Goal: Task Accomplishment & Management: Complete application form

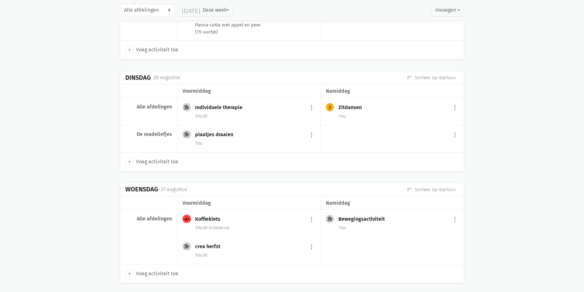
scroll to position [916, 0]
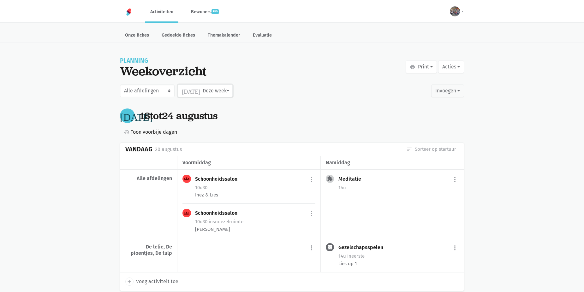
click at [205, 94] on button "[DATE] Deze week" at bounding box center [205, 91] width 55 height 13
click at [198, 148] on label "September" at bounding box center [198, 149] width 41 height 11
click at [0, 0] on input "September" at bounding box center [0, 0] width 0 height 0
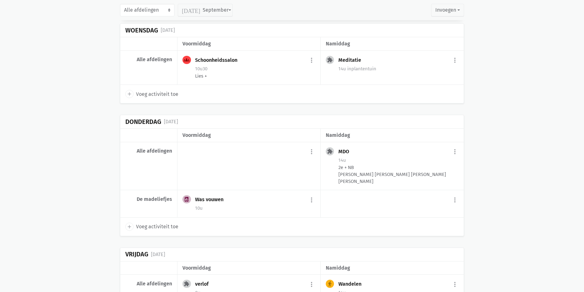
scroll to position [347, 0]
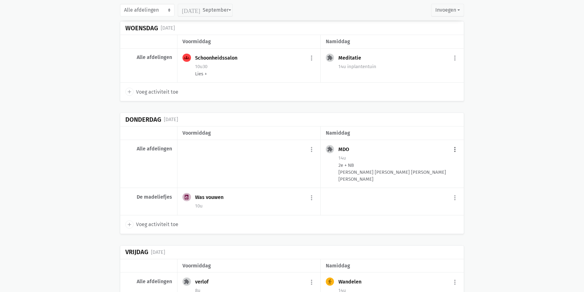
click at [453, 150] on button "more_vert" at bounding box center [455, 150] width 8 height 12
click at [437, 166] on link "edit Bewerk" at bounding box center [434, 163] width 65 height 11
select select "14:00"
select select "15:00"
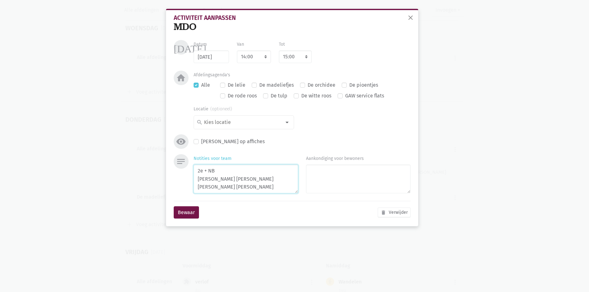
drag, startPoint x: 225, startPoint y: 186, endPoint x: 180, endPoint y: 187, distance: 44.8
click at [180, 187] on div "notes Notities voor team 2e + NB [PERSON_NAME] [PERSON_NAME] [PERSON_NAME] [PER…" at bounding box center [292, 175] width 240 height 42
type textarea "2e + NB Ceulemans [PERSON_NAME] [PERSON_NAME] [PERSON_NAME]"
click at [188, 211] on button "Bewaar" at bounding box center [186, 213] width 25 height 13
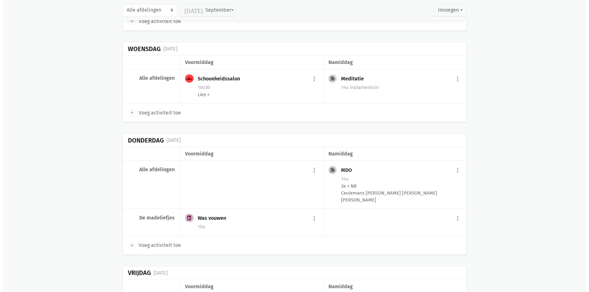
scroll to position [316, 0]
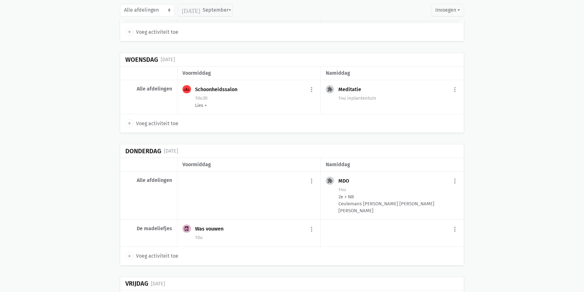
click at [141, 126] on span "Voeg activiteit toe" at bounding box center [157, 124] width 42 height 8
select select "14:00"
select select "15:00"
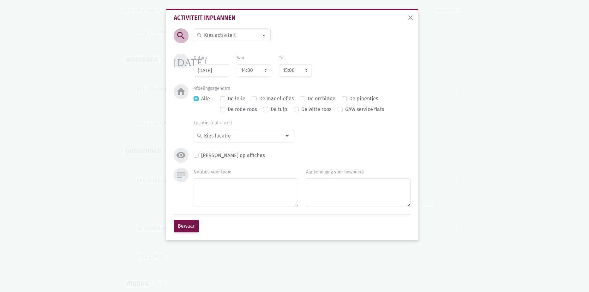
click at [228, 36] on input at bounding box center [230, 35] width 55 height 8
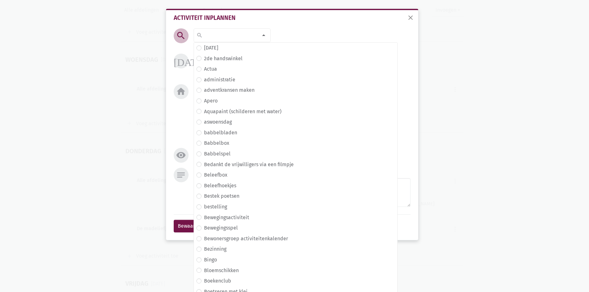
click at [282, 36] on div "search search [DATE] 2de handswinkel [GEOGRAPHIC_DATA] administratie adventkran…" at bounding box center [292, 98] width 240 height 140
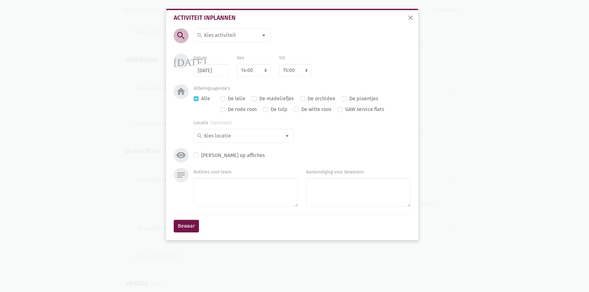
click at [235, 38] on input at bounding box center [230, 35] width 55 height 8
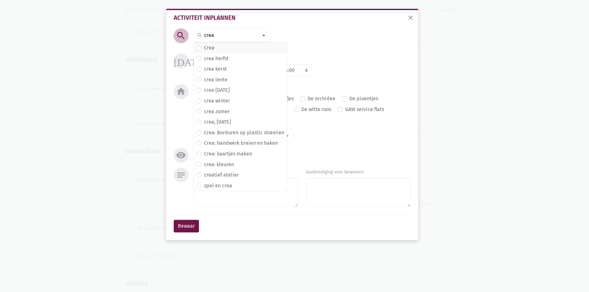
type input "crea"
click at [227, 49] on span "Crea" at bounding box center [240, 48] width 88 height 8
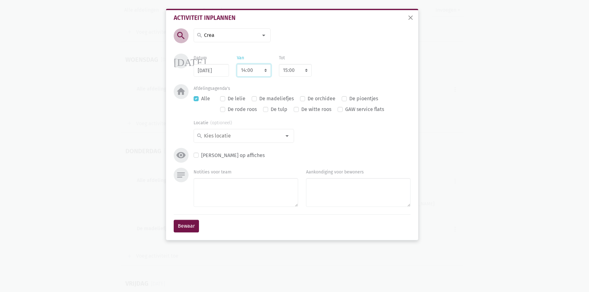
click at [255, 69] on select "7:00 7:15 7:30 7:45 8:00 8:15 8:30 8:45 9:00 9:15 9:30 9:45 10:00 10:15 10:30 1…" at bounding box center [254, 70] width 34 height 13
select select "10:30"
click at [237, 64] on select "7:00 7:15 7:30 7:45 8:00 8:15 8:30 8:45 9:00 9:15 9:30 9:45 10:00 10:15 10:30 1…" at bounding box center [254, 70] width 34 height 13
select select "11:30"
click at [336, 84] on div "Afdelingsagenda's Alle De lelie De madeliefjes De orchidee De pioentjes De rode…" at bounding box center [302, 100] width 217 height 32
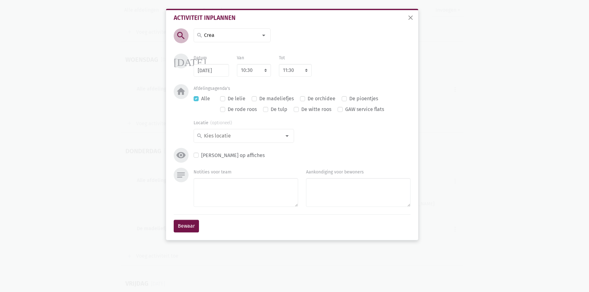
click at [266, 99] on label "De madeliefjes" at bounding box center [276, 99] width 34 height 8
click at [257, 99] on input "De madeliefjes" at bounding box center [254, 98] width 5 height 7
checkbox input "true"
checkbox input "false"
click at [226, 135] on input at bounding box center [242, 136] width 78 height 8
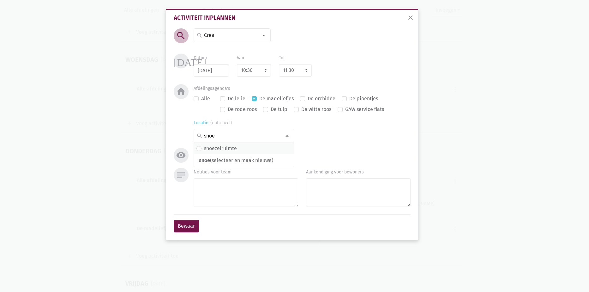
type input "snoe"
click at [220, 146] on label "snoezelruimte" at bounding box center [220, 149] width 33 height 8
click at [240, 191] on textarea "Notities voor team" at bounding box center [246, 192] width 105 height 29
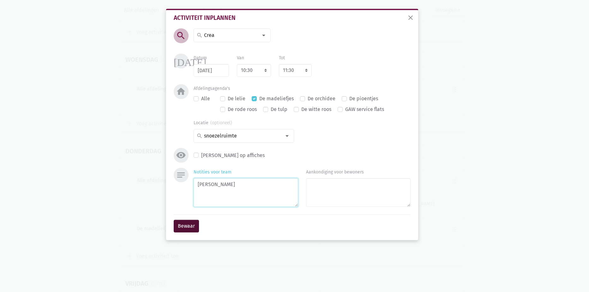
type textarea "[PERSON_NAME]"
click at [174, 228] on button "Bewaar" at bounding box center [186, 226] width 25 height 13
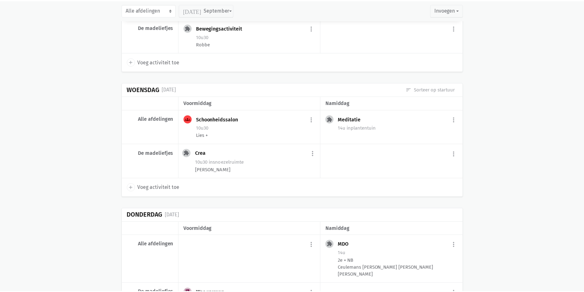
scroll to position [265, 0]
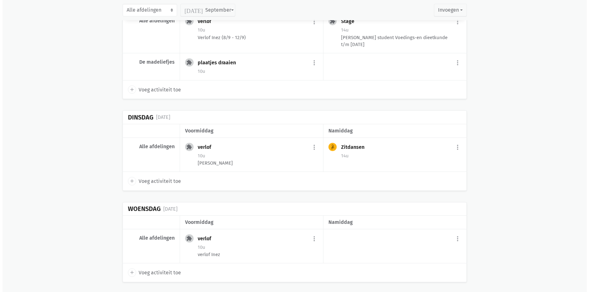
scroll to position [833, 0]
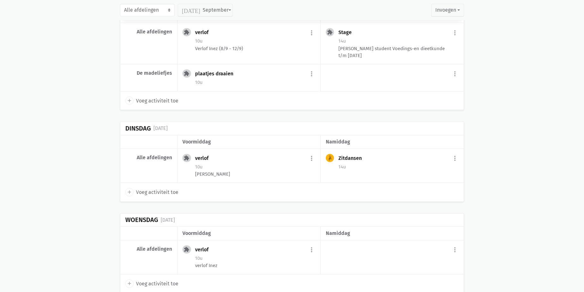
click at [155, 197] on span "Voeg activiteit toe" at bounding box center [157, 193] width 42 height 8
select select "14:00"
select select "15:00"
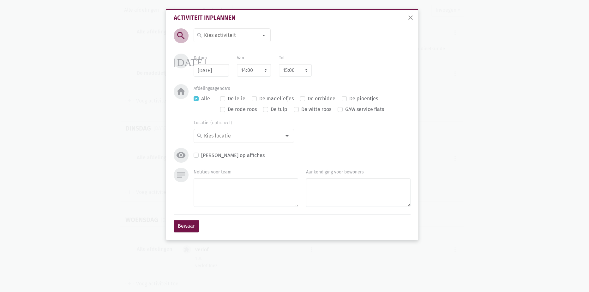
click at [209, 33] on input at bounding box center [230, 35] width 55 height 8
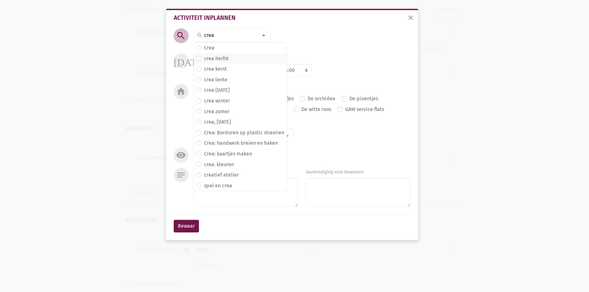
type input "crea"
click at [225, 58] on label "crea herfst" at bounding box center [216, 59] width 25 height 8
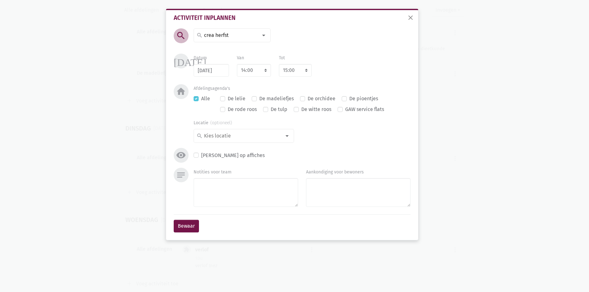
click at [316, 50] on div "search search [DATE] 2de handswinkel [GEOGRAPHIC_DATA] administratie adventkran…" at bounding box center [292, 98] width 240 height 140
click at [252, 76] on select "7:00 7:15 7:30 7:45 8:00 8:15 8:30 8:45 9:00 9:15 9:30 9:45 10:00 10:15 10:30 1…" at bounding box center [254, 70] width 34 height 13
select select "10:30"
click at [237, 64] on select "7:00 7:15 7:30 7:45 8:00 8:15 8:30 8:45 9:00 9:15 9:30 9:45 10:00 10:15 10:30 1…" at bounding box center [254, 70] width 34 height 13
click at [335, 85] on div "Afdelingsagenda's Alle De lelie De madeliefjes De orchidee De pioentjes De rode…" at bounding box center [302, 100] width 217 height 32
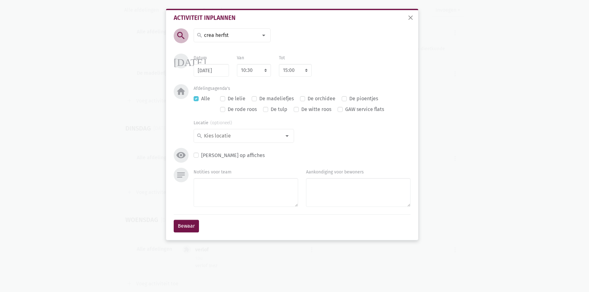
select select "11:30"
click at [268, 98] on label "De madeliefjes" at bounding box center [276, 99] width 34 height 8
click at [257, 98] on input "De madeliefjes" at bounding box center [254, 98] width 5 height 7
checkbox input "true"
checkbox input "false"
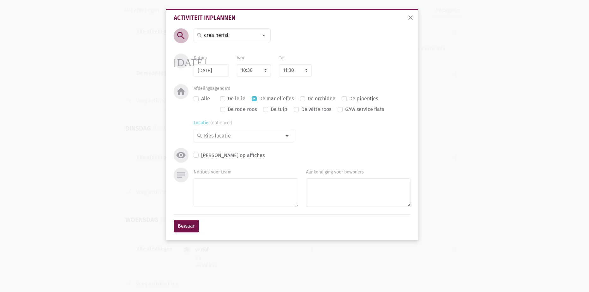
drag, startPoint x: 236, startPoint y: 139, endPoint x: 227, endPoint y: 140, distance: 9.2
click at [237, 139] on input at bounding box center [242, 136] width 78 height 8
type input "snoe"
click at [227, 147] on label "snoezelruimte" at bounding box center [220, 149] width 33 height 8
click at [183, 229] on button "Bewaar" at bounding box center [186, 226] width 25 height 13
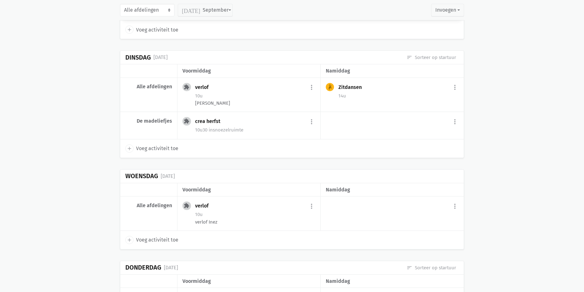
scroll to position [956, 0]
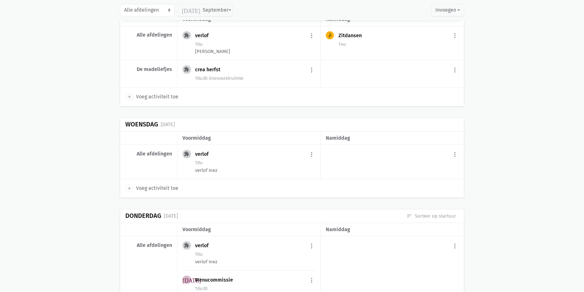
click at [165, 193] on span "Voeg activiteit toe" at bounding box center [157, 188] width 42 height 8
select select "14:00"
select select "15:00"
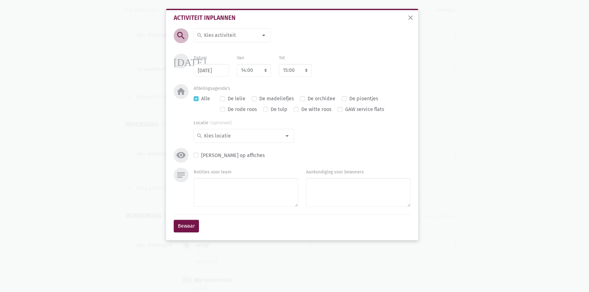
click at [231, 32] on input at bounding box center [230, 35] width 55 height 8
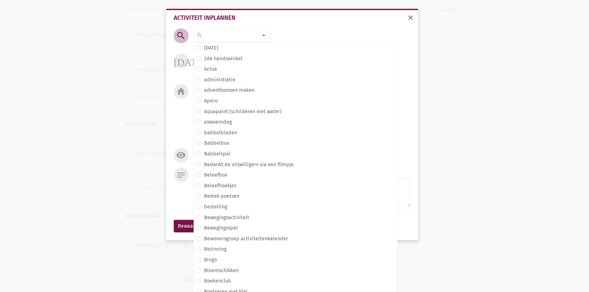
click at [409, 19] on span "close" at bounding box center [411, 18] width 8 height 8
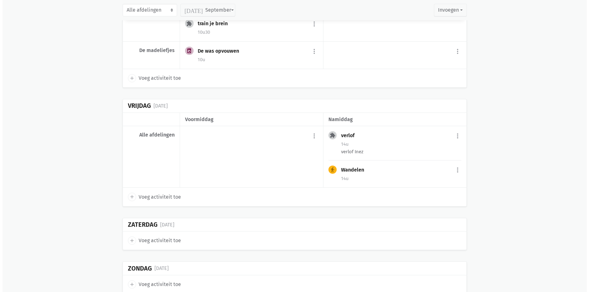
scroll to position [1240, 0]
click at [148, 201] on span "Voeg activiteit toe" at bounding box center [157, 197] width 42 height 8
type input "[DATE]"
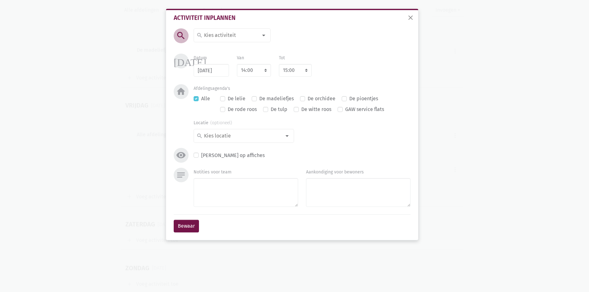
click at [234, 42] on div "search" at bounding box center [232, 35] width 77 height 14
type input "geze"
click at [233, 46] on label "Gezelschapsspelen" at bounding box center [226, 48] width 44 height 8
click at [250, 73] on select "7:00 7:15 7:30 7:45 8:00 8:15 8:30 8:45 9:00 9:15 9:30 9:45 10:00 10:15 10:30 1…" at bounding box center [254, 70] width 34 height 13
select select "10:30"
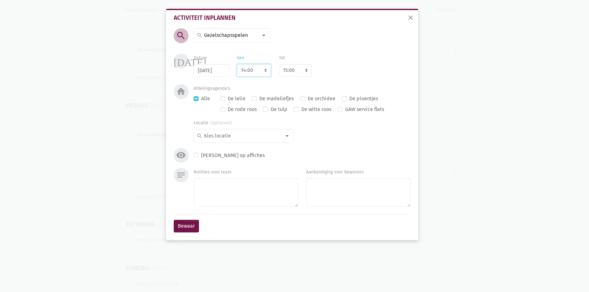
click at [237, 64] on select "7:00 7:15 7:30 7:45 8:00 8:15 8:30 8:45 9:00 9:15 9:30 9:45 10:00 10:15 10:30 1…" at bounding box center [254, 70] width 34 height 13
click at [329, 87] on div "Afdelingsagenda's Alle De lelie De madeliefjes De orchidee De pioentjes De rode…" at bounding box center [302, 100] width 217 height 32
select select "11:30"
click at [286, 102] on label "De madeliefjes" at bounding box center [276, 99] width 34 height 8
click at [257, 101] on input "De madeliefjes" at bounding box center [254, 98] width 5 height 7
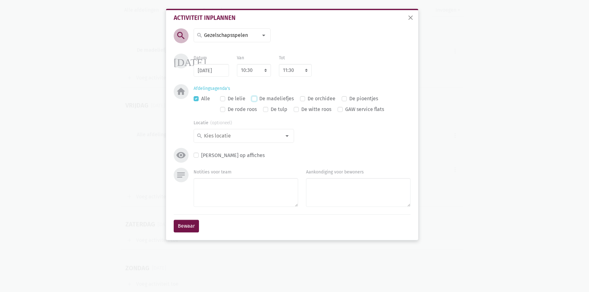
checkbox input "true"
checkbox input "false"
click at [233, 189] on textarea "Notities voor team" at bounding box center [246, 192] width 105 height 29
type textarea "[PERSON_NAME]"
click at [186, 225] on button "Bewaar" at bounding box center [186, 226] width 25 height 13
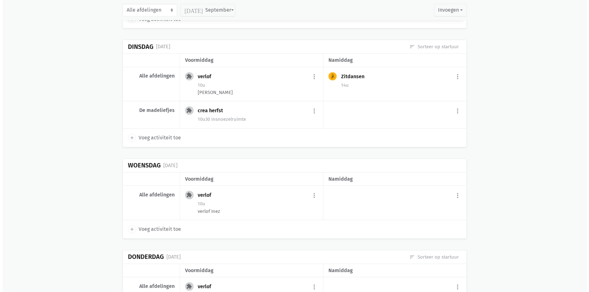
scroll to position [915, 0]
click at [146, 233] on span "Voeg activiteit toe" at bounding box center [157, 229] width 42 height 8
select select "14:00"
select select "15:00"
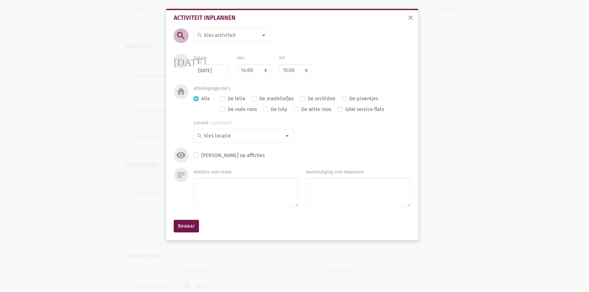
click at [226, 38] on input at bounding box center [230, 35] width 55 height 8
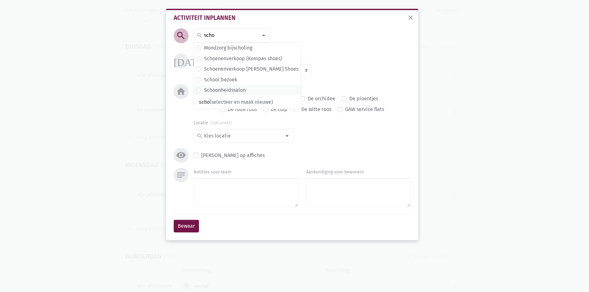
type input "scho"
click at [233, 93] on label "Schoonheidssalon" at bounding box center [225, 90] width 42 height 8
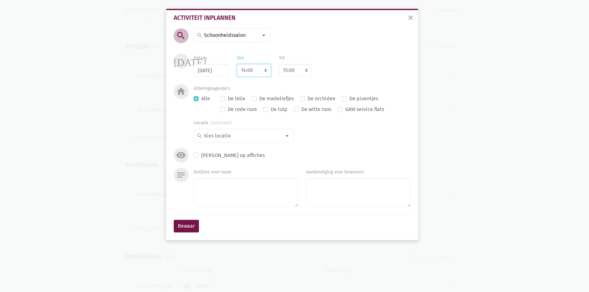
click at [255, 71] on select "7:00 7:15 7:30 7:45 8:00 8:15 8:30 8:45 9:00 9:15 9:30 9:45 10:00 10:15 10:30 1…" at bounding box center [254, 70] width 34 height 13
select select "10:30"
click at [237, 64] on select "7:00 7:15 7:30 7:45 8:00 8:15 8:30 8:45 9:00 9:15 9:30 9:45 10:00 10:15 10:30 1…" at bounding box center [254, 70] width 34 height 13
click at [334, 75] on div "Datum [DATE] Van 7:00 7:15 7:30 7:45 8:00 8:15 8:30 8:45 9:00 9:15 9:30 9:45 10…" at bounding box center [301, 65] width 225 height 23
select select "11:30"
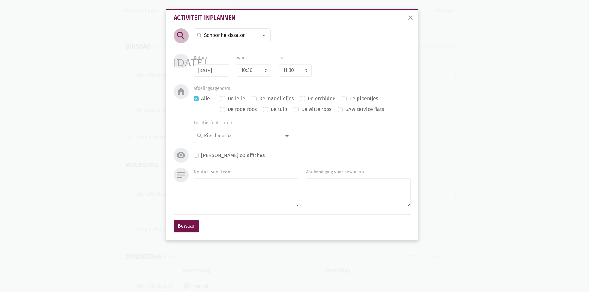
click at [279, 99] on label "De madeliefjes" at bounding box center [276, 99] width 34 height 8
click at [257, 99] on input "De madeliefjes" at bounding box center [254, 98] width 5 height 7
checkbox input "true"
checkbox input "false"
click at [240, 134] on input at bounding box center [242, 136] width 78 height 8
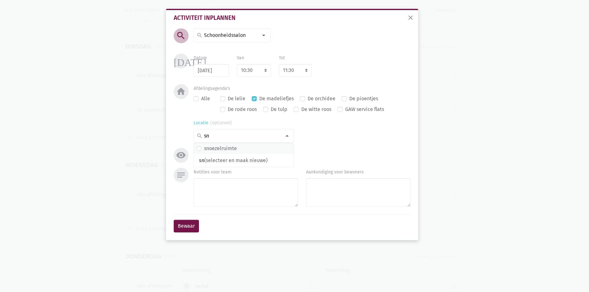
type input "sn"
click at [233, 148] on label "snoezelruimte" at bounding box center [220, 149] width 33 height 8
click at [228, 187] on textarea "Notities voor team" at bounding box center [246, 192] width 105 height 29
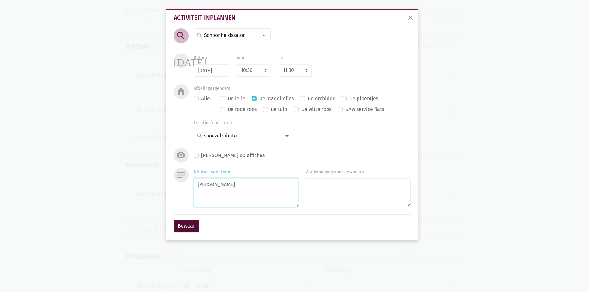
type textarea "[PERSON_NAME]"
click at [183, 229] on button "Bewaar" at bounding box center [186, 226] width 25 height 13
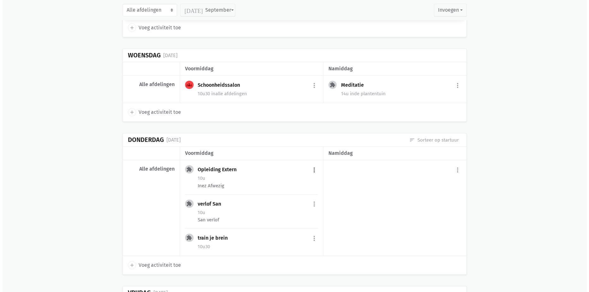
scroll to position [1836, 0]
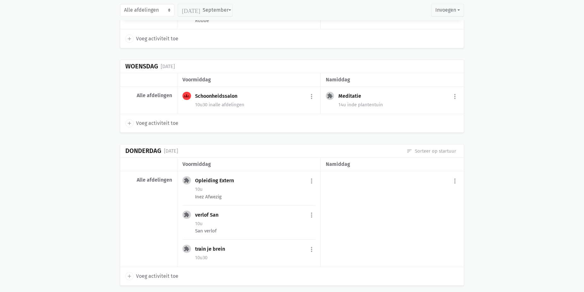
click at [165, 128] on span "Voeg activiteit toe" at bounding box center [157, 123] width 42 height 8
select select "14:00"
select select "15:00"
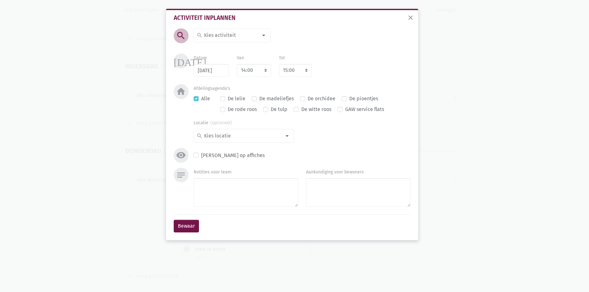
click at [225, 34] on input at bounding box center [230, 35] width 55 height 8
type input "puzz"
click at [227, 44] on span "puzzelen" at bounding box center [235, 48] width 79 height 8
click at [266, 75] on select "7:00 7:15 7:30 7:45 8:00 8:15 8:30 8:45 9:00 9:15 9:30 9:45 10:00 10:15 10:30 1…" at bounding box center [254, 70] width 34 height 13
select select "10:30"
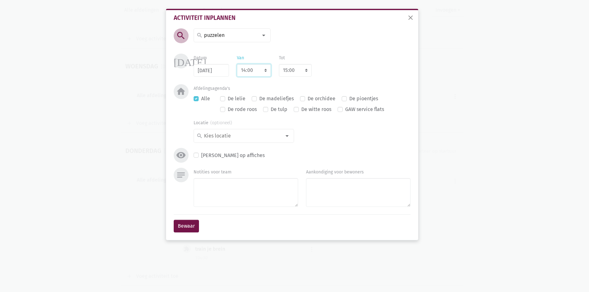
click at [237, 64] on select "7:00 7:15 7:30 7:45 8:00 8:15 8:30 8:45 9:00 9:15 9:30 9:45 10:00 10:15 10:30 1…" at bounding box center [254, 70] width 34 height 13
click at [332, 91] on div "Afdelingsagenda's Alle De lelie De madeliefjes De orchidee De pioentjes De rode…" at bounding box center [302, 100] width 217 height 32
select select "11:30"
click at [286, 98] on label "De madeliefjes" at bounding box center [276, 99] width 34 height 8
click at [257, 98] on input "De madeliefjes" at bounding box center [254, 98] width 5 height 7
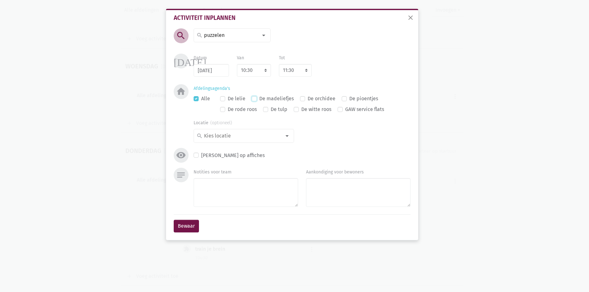
checkbox input "true"
checkbox input "false"
click at [242, 209] on div "Notities voor team" at bounding box center [245, 189] width 112 height 42
click at [264, 192] on textarea "Notities voor team" at bounding box center [246, 192] width 105 height 29
type textarea "[PERSON_NAME]"
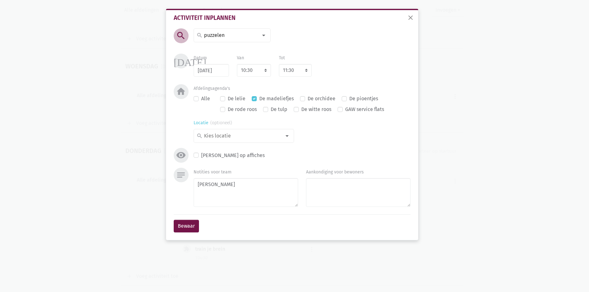
click at [257, 136] on input at bounding box center [242, 136] width 78 height 8
type input "snoe"
click at [241, 147] on span "snoezelruimte" at bounding box center [243, 149] width 95 height 8
click at [196, 225] on button "Bewaar" at bounding box center [186, 226] width 25 height 13
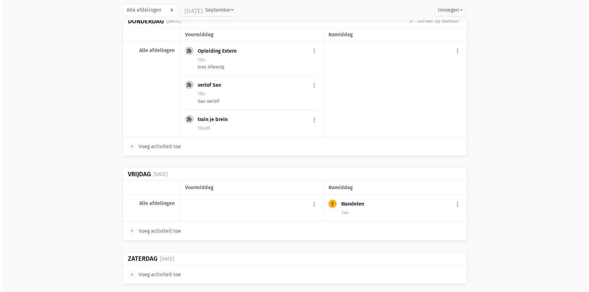
scroll to position [1991, 0]
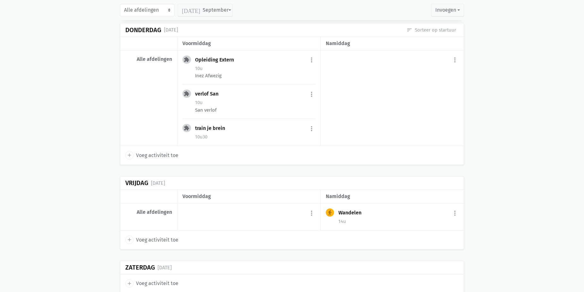
click at [160, 160] on span "Voeg activiteit toe" at bounding box center [157, 156] width 42 height 8
select select "14:00"
select select "15:00"
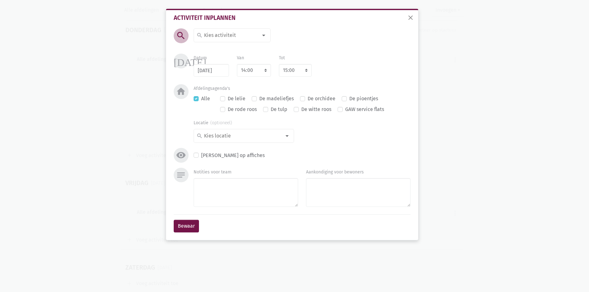
click at [235, 32] on input at bounding box center [230, 35] width 55 height 8
type input "was"
click at [235, 50] on label "De was opvouwen" at bounding box center [224, 48] width 40 height 8
click at [252, 67] on select "7:00 7:15 7:30 7:45 8:00 8:15 8:30 8:45 9:00 9:15 9:30 9:45 10:00 10:15 10:30 1…" at bounding box center [254, 70] width 34 height 13
select select "10:30"
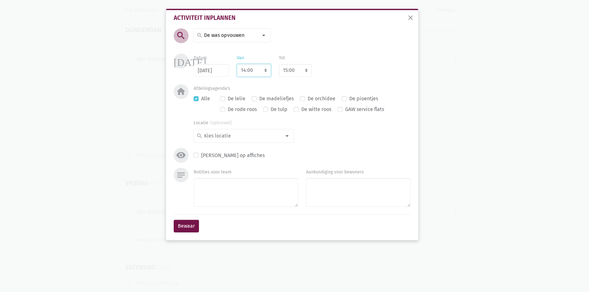
click at [237, 64] on select "7:00 7:15 7:30 7:45 8:00 8:15 8:30 8:45 9:00 9:15 9:30 9:45 10:00 10:15 10:30 1…" at bounding box center [254, 70] width 34 height 13
click at [325, 80] on div "[DATE] Datum [DATE] Van 7:00 7:15 7:30 7:45 8:00 8:15 8:30 8:45 9:00 9:15 9:30 …" at bounding box center [292, 69] width 240 height 31
select select "11:30"
click at [277, 98] on label "De madeliefjes" at bounding box center [276, 99] width 34 height 8
click at [257, 98] on input "De madeliefjes" at bounding box center [254, 98] width 5 height 7
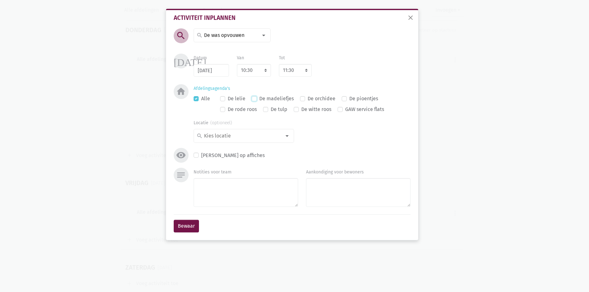
checkbox input "true"
checkbox input "false"
click at [237, 137] on input at bounding box center [242, 136] width 78 height 8
type input "snoe"
click at [238, 147] on span "snoezelruimte" at bounding box center [243, 149] width 95 height 8
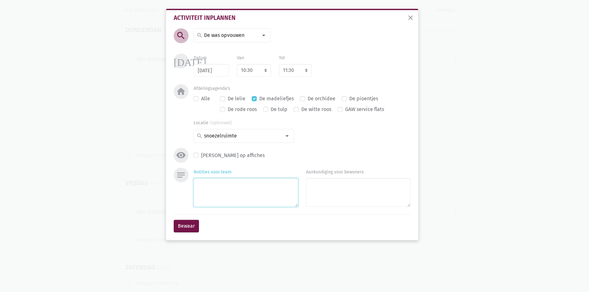
click at [235, 189] on textarea "Notities voor team" at bounding box center [246, 192] width 105 height 29
type textarea "[PERSON_NAME]"
click at [181, 228] on button "Bewaar" at bounding box center [186, 226] width 25 height 13
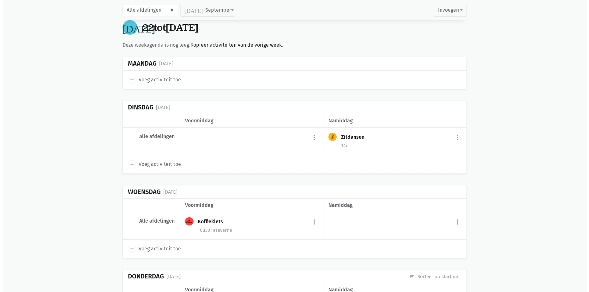
scroll to position [2366, 0]
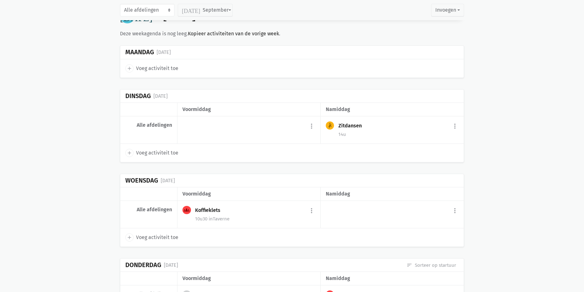
click at [166, 73] on span "Voeg activiteit toe" at bounding box center [157, 68] width 42 height 8
select select "14:00"
select select "15:00"
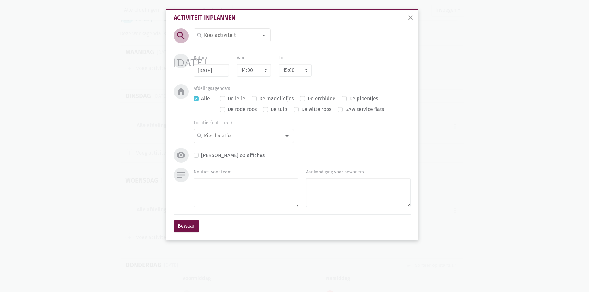
click at [233, 37] on input at bounding box center [230, 35] width 55 height 8
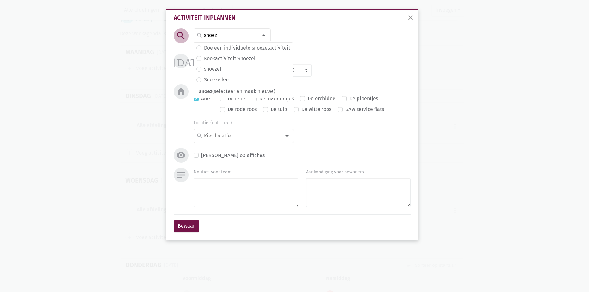
drag, startPoint x: 234, startPoint y: 33, endPoint x: 192, endPoint y: 37, distance: 42.8
click at [191, 37] on div "search snoez search Doe een individuele snoezelactiviteit Kookactiviteit Snoeze…" at bounding box center [222, 40] width 113 height 24
type input "plaa"
click at [230, 46] on label "plaatjes draaien" at bounding box center [223, 48] width 38 height 8
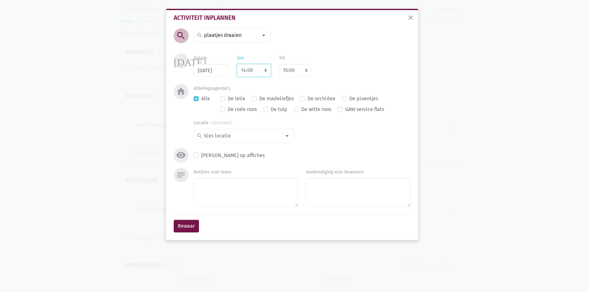
click at [252, 70] on select "7:00 7:15 7:30 7:45 8:00 8:15 8:30 8:45 9:00 9:15 9:30 9:45 10:00 10:15 10:30 1…" at bounding box center [254, 70] width 34 height 13
select select "10:30"
click at [237, 64] on select "7:00 7:15 7:30 7:45 8:00 8:15 8:30 8:45 9:00 9:15 9:30 9:45 10:00 10:15 10:30 1…" at bounding box center [254, 70] width 34 height 13
select select "11:30"
click at [332, 68] on div "Datum [DATE] Van 7:00 7:15 7:30 7:45 8:00 8:15 8:30 8:45 9:00 9:15 9:30 9:45 10…" at bounding box center [301, 65] width 225 height 23
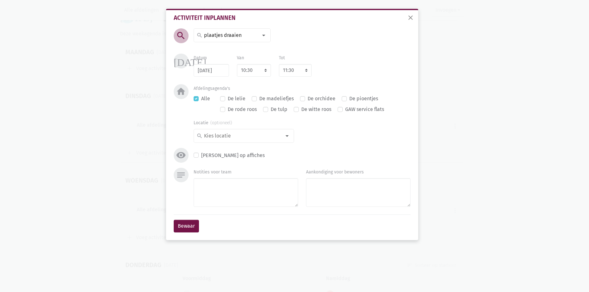
click at [276, 97] on label "De madeliefjes" at bounding box center [276, 99] width 34 height 8
click at [257, 97] on input "De madeliefjes" at bounding box center [254, 98] width 5 height 7
checkbox input "true"
checkbox input "false"
click at [236, 137] on input at bounding box center [242, 136] width 78 height 8
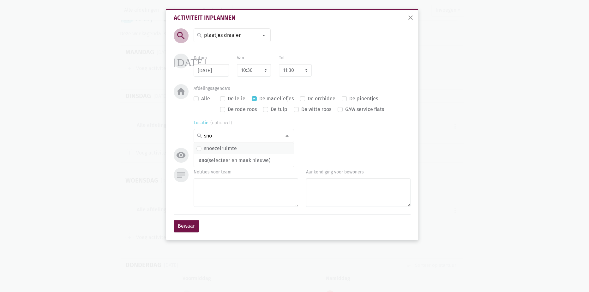
type input "sno"
click at [239, 149] on span "snoezelruimte" at bounding box center [243, 149] width 95 height 8
click at [235, 194] on textarea "Notities voor team" at bounding box center [246, 192] width 105 height 29
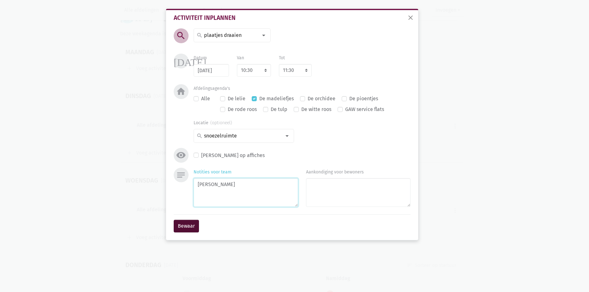
type textarea "[PERSON_NAME]"
click at [181, 226] on button "Bewaar" at bounding box center [186, 226] width 25 height 13
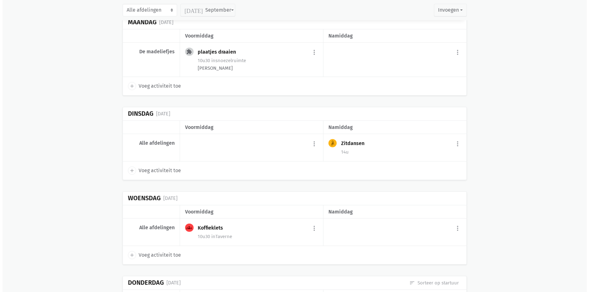
scroll to position [2398, 0]
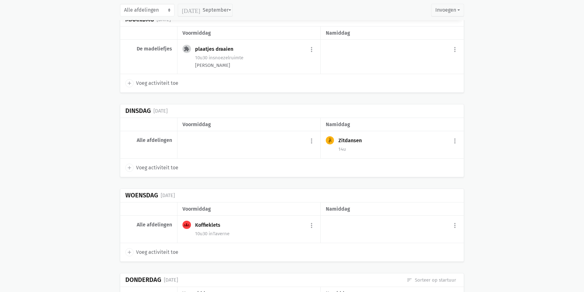
click at [160, 172] on span "Voeg activiteit toe" at bounding box center [157, 168] width 42 height 8
select select "14:00"
select select "15:00"
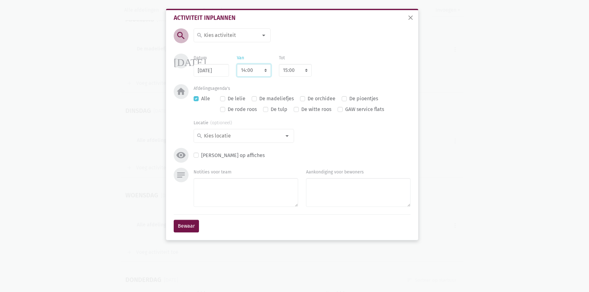
click at [255, 69] on select "7:00 7:15 7:30 7:45 8:00 8:15 8:30 8:45 9:00 9:15 9:30 9:45 10:00 10:15 10:30 1…" at bounding box center [254, 70] width 34 height 13
select select "10:30"
click at [237, 64] on select "7:00 7:15 7:30 7:45 8:00 8:15 8:30 8:45 9:00 9:15 9:30 9:45 10:00 10:15 10:30 1…" at bounding box center [254, 70] width 34 height 13
click at [317, 88] on div "Afdelingsagenda's Alle De lelie De madeliefjes De orchidee De pioentjes De rode…" at bounding box center [302, 100] width 217 height 32
select select "11:30"
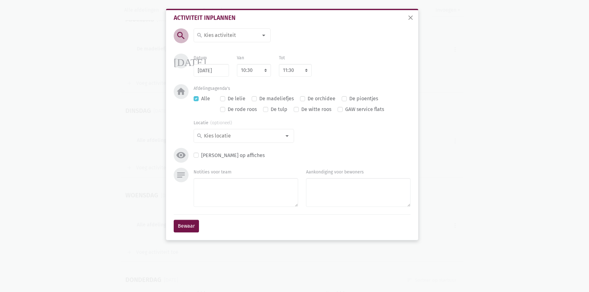
click at [282, 96] on label "De madeliefjes" at bounding box center [276, 99] width 34 height 8
click at [257, 96] on input "De madeliefjes" at bounding box center [254, 98] width 5 height 7
checkbox input "true"
checkbox input "false"
click at [253, 133] on input at bounding box center [242, 136] width 78 height 8
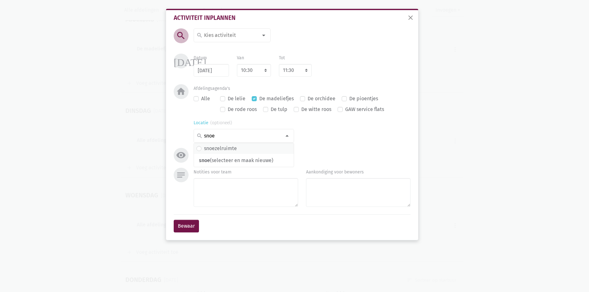
type input "snoe"
click at [243, 152] on span "snoezelruimte" at bounding box center [243, 149] width 95 height 8
click at [231, 35] on input at bounding box center [230, 35] width 55 height 8
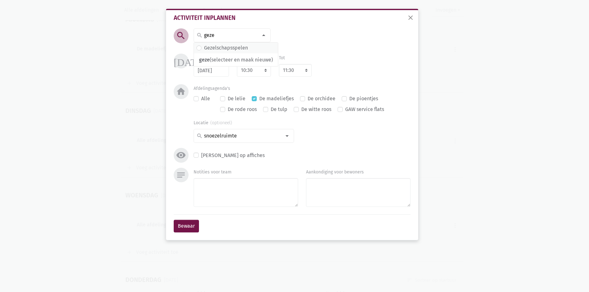
type input "geze"
click at [236, 50] on label "Gezelschapsspelen" at bounding box center [226, 48] width 44 height 8
click at [243, 199] on textarea "Notities voor team" at bounding box center [246, 192] width 105 height 29
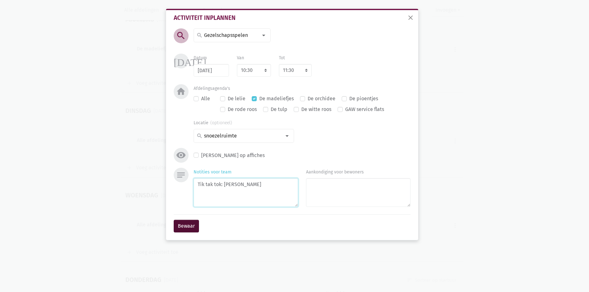
type textarea "Tik tak tok: [PERSON_NAME]"
click at [192, 222] on button "Bewaar" at bounding box center [186, 226] width 25 height 13
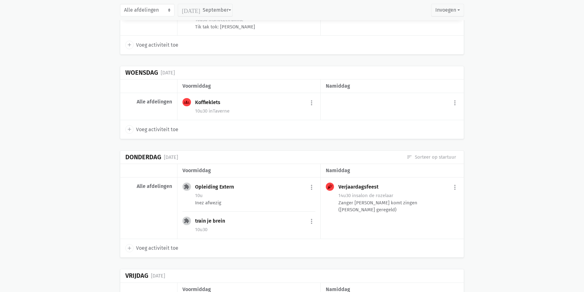
scroll to position [2567, 0]
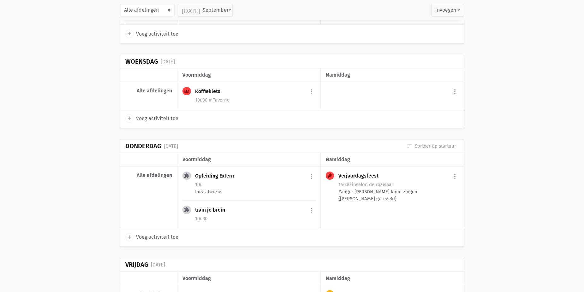
click at [160, 123] on span "Voeg activiteit toe" at bounding box center [157, 119] width 42 height 8
select select "14:00"
select select "15:00"
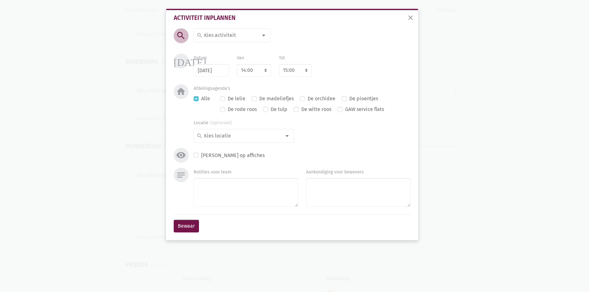
click at [221, 33] on input at bounding box center [230, 35] width 55 height 8
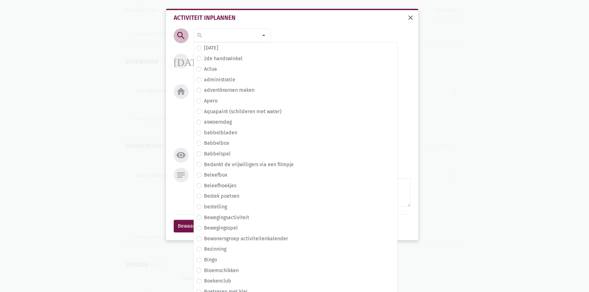
click at [408, 16] on span "close" at bounding box center [411, 18] width 8 height 8
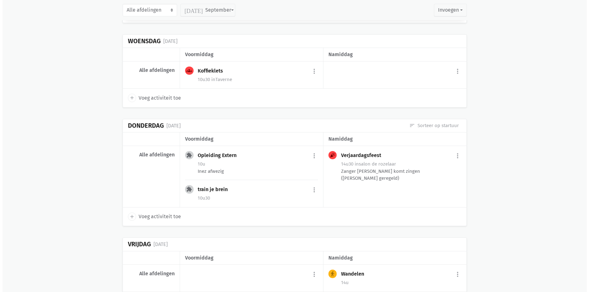
scroll to position [2598, 0]
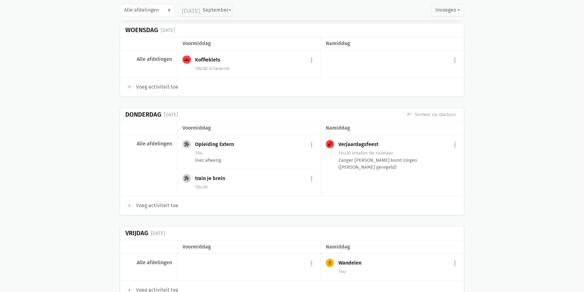
click at [165, 210] on span "Voeg activiteit toe" at bounding box center [157, 206] width 42 height 8
type input "[DATE]"
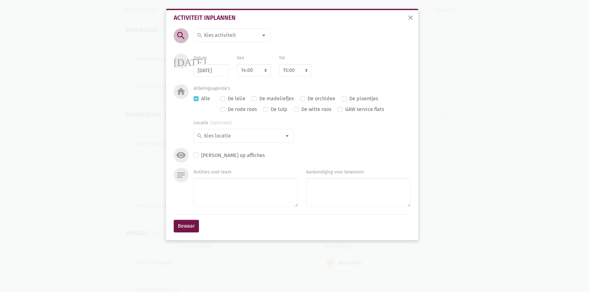
click at [223, 35] on input at bounding box center [230, 35] width 55 height 8
type input "hoger"
click at [226, 46] on label "Hoger-Lager" at bounding box center [218, 48] width 28 height 8
click at [268, 67] on select "7:00 7:15 7:30 7:45 8:00 8:15 8:30 8:45 9:00 9:15 9:30 9:45 10:00 10:15 10:30 1…" at bounding box center [254, 70] width 34 height 13
select select "10:30"
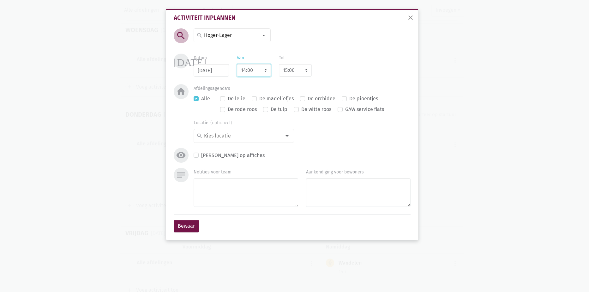
click at [237, 64] on select "7:00 7:15 7:30 7:45 8:00 8:15 8:30 8:45 9:00 9:15 9:30 9:45 10:00 10:15 10:30 1…" at bounding box center [254, 70] width 34 height 13
click at [329, 83] on div "[DATE] Datum [DATE] Van 7:00 7:15 7:30 7:45 8:00 8:15 8:30 8:45 9:00 9:15 9:30 …" at bounding box center [292, 69] width 240 height 31
select select "11:30"
click at [275, 103] on div "De lelie De madeliefjes De orchidee De pioentjes De rode roos De tulp De witte …" at bounding box center [315, 105] width 190 height 21
click at [278, 100] on label "De madeliefjes" at bounding box center [276, 99] width 34 height 8
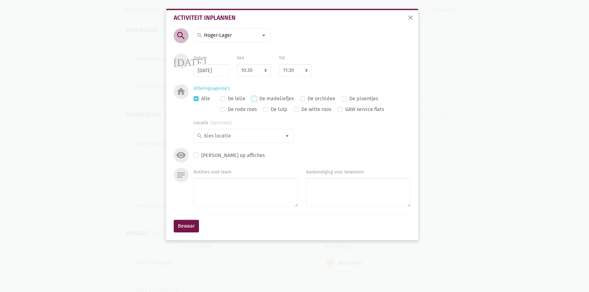
click at [257, 100] on input "De madeliefjes" at bounding box center [254, 98] width 5 height 7
checkbox input "true"
checkbox input "false"
drag, startPoint x: 256, startPoint y: 137, endPoint x: 264, endPoint y: 131, distance: 9.9
click at [256, 137] on input at bounding box center [242, 136] width 78 height 8
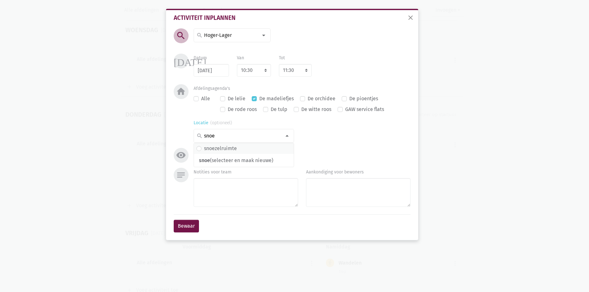
type input "snoe"
click at [279, 151] on span "snoezelruimte" at bounding box center [243, 149] width 95 height 8
click at [198, 225] on button "Bewaar" at bounding box center [186, 226] width 25 height 13
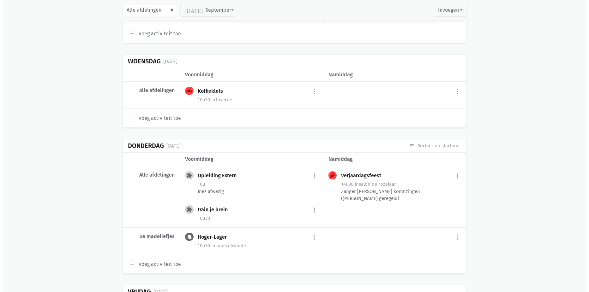
scroll to position [2563, 0]
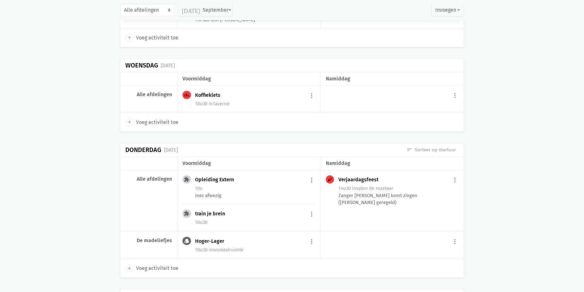
click at [157, 127] on span "Voeg activiteit toe" at bounding box center [157, 122] width 42 height 8
select select "14:00"
select select "15:00"
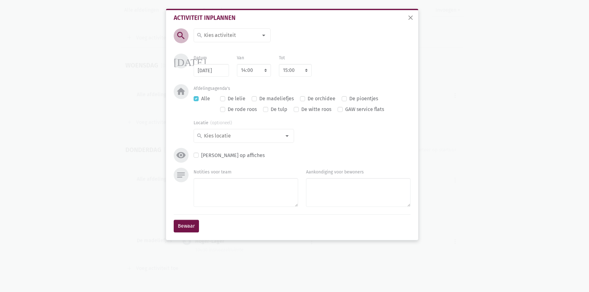
click at [236, 36] on input at bounding box center [230, 35] width 55 height 8
type input "geh"
click at [236, 45] on label "Geheugenoefeningen" at bounding box center [228, 48] width 48 height 8
drag, startPoint x: 258, startPoint y: 73, endPoint x: 258, endPoint y: 77, distance: 4.4
click at [258, 73] on select "7:00 7:15 7:30 7:45 8:00 8:15 8:30 8:45 9:00 9:15 9:30 9:45 10:00 10:15 10:30 1…" at bounding box center [254, 70] width 34 height 13
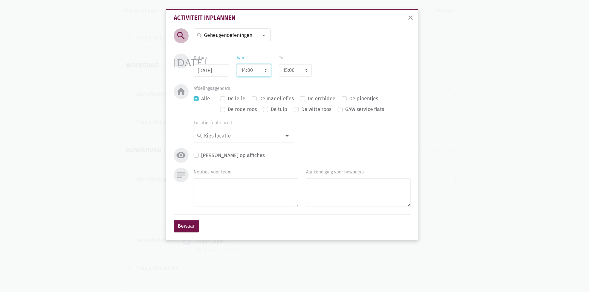
select select "10:30"
click at [237, 64] on select "7:00 7:15 7:30 7:45 8:00 8:15 8:30 8:45 9:00 9:15 9:30 9:45 10:00 10:15 10:30 1…" at bounding box center [254, 70] width 34 height 13
click at [353, 86] on div "Afdelingsagenda's Alle De lelie De madeliefjes De orchidee De pioentjes De rode…" at bounding box center [302, 100] width 217 height 32
select select "11:30"
click at [270, 95] on label "De madeliefjes" at bounding box center [276, 99] width 34 height 8
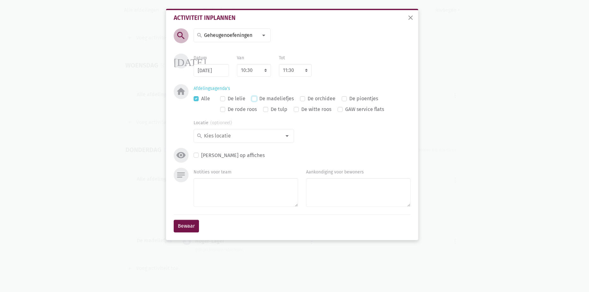
click at [257, 95] on input "De madeliefjes" at bounding box center [254, 98] width 5 height 7
checkbox input "true"
checkbox input "false"
click at [237, 133] on input at bounding box center [242, 136] width 78 height 8
type input "sn"
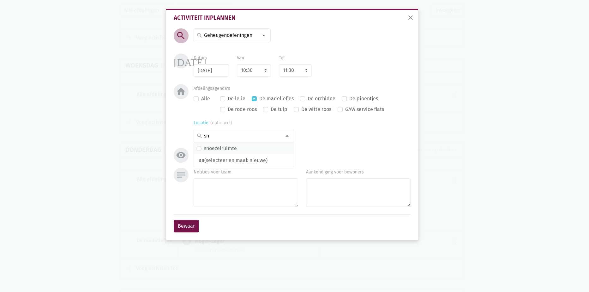
drag, startPoint x: 238, startPoint y: 149, endPoint x: 235, endPoint y: 168, distance: 19.5
click at [237, 149] on span "snoezelruimte" at bounding box center [243, 149] width 95 height 8
click at [225, 201] on textarea "Notities voor team" at bounding box center [246, 192] width 105 height 29
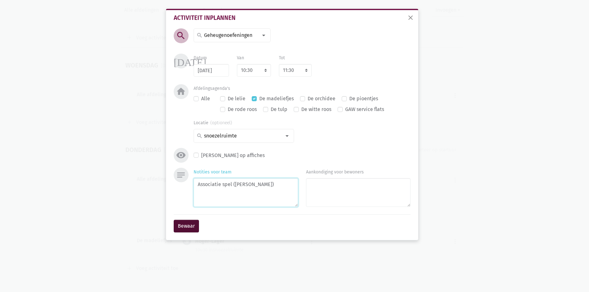
type textarea "Associatie spel ([PERSON_NAME])"
click at [196, 228] on button "Bewaar" at bounding box center [186, 226] width 25 height 13
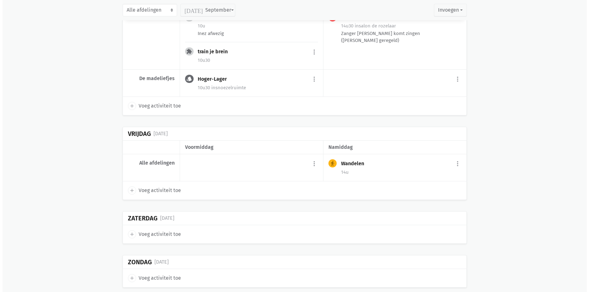
scroll to position [2780, 0]
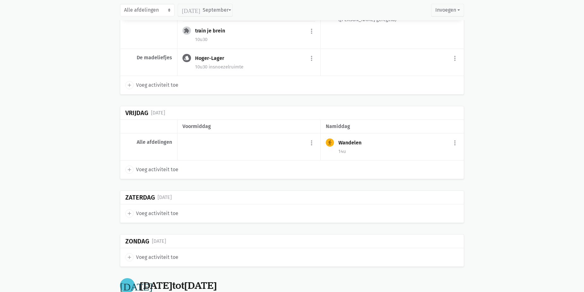
click at [164, 174] on span "Voeg activiteit toe" at bounding box center [157, 170] width 42 height 8
select select "14:00"
select select "15:00"
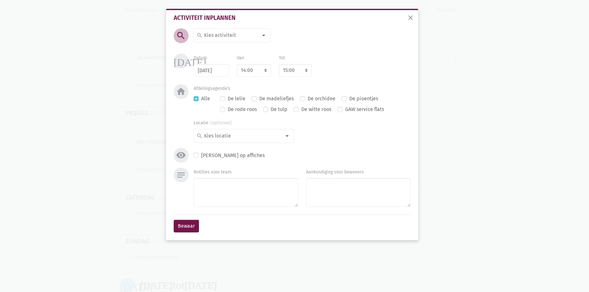
click at [236, 32] on input at bounding box center [230, 35] width 55 height 8
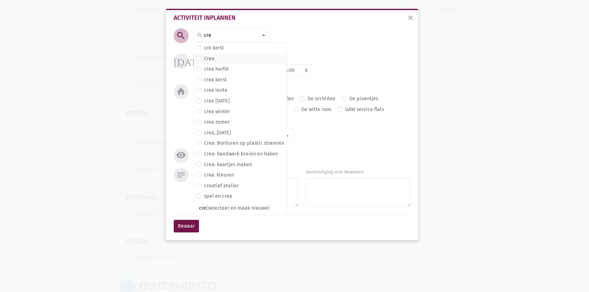
type input "cre"
click at [237, 55] on span "Crea" at bounding box center [240, 59] width 88 height 8
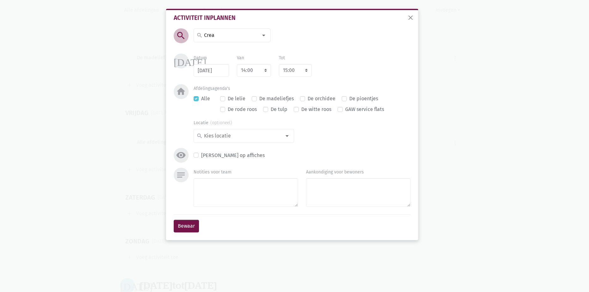
click at [251, 64] on div "Van 7:00 7:15 7:30 7:45 8:00 8:15 8:30 8:45 9:00 9:15 9:30 9:45 10:00 10:15 10:…" at bounding box center [254, 65] width 34 height 23
click at [259, 72] on select "7:00 7:15 7:30 7:45 8:00 8:15 8:30 8:45 9:00 9:15 9:30 9:45 10:00 10:15 10:30 1…" at bounding box center [254, 70] width 34 height 13
select select "10:30"
click at [237, 64] on select "7:00 7:15 7:30 7:45 8:00 8:15 8:30 8:45 9:00 9:15 9:30 9:45 10:00 10:15 10:30 1…" at bounding box center [254, 70] width 34 height 13
click at [309, 81] on div "[DATE] Datum [DATE] Van 7:00 7:15 7:30 7:45 8:00 8:15 8:30 8:45 9:00 9:15 9:30 …" at bounding box center [292, 69] width 240 height 31
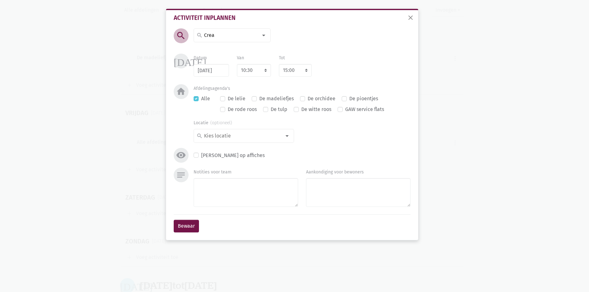
select select "11:30"
click at [283, 98] on label "De madeliefjes" at bounding box center [276, 99] width 34 height 8
click at [257, 98] on input "De madeliefjes" at bounding box center [254, 98] width 5 height 7
checkbox input "true"
checkbox input "false"
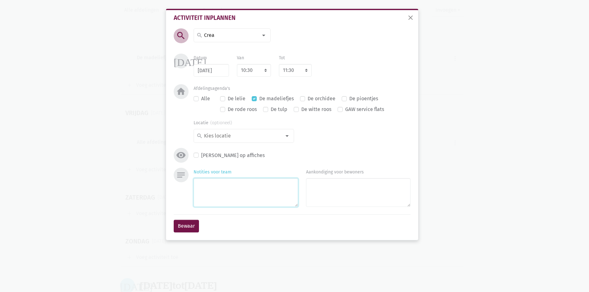
click at [246, 185] on textarea "Notities voor team" at bounding box center [246, 192] width 105 height 29
type textarea "Schilderijen maken"
click at [244, 137] on input at bounding box center [242, 136] width 78 height 8
type input "snoe"
drag, startPoint x: 240, startPoint y: 147, endPoint x: 234, endPoint y: 150, distance: 6.4
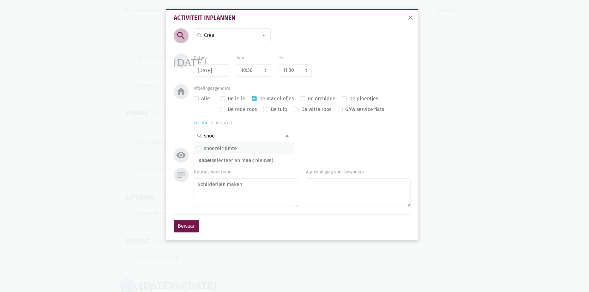
click at [239, 147] on span "snoezelruimte" at bounding box center [243, 149] width 95 height 8
click at [184, 229] on button "Bewaar" at bounding box center [186, 226] width 25 height 13
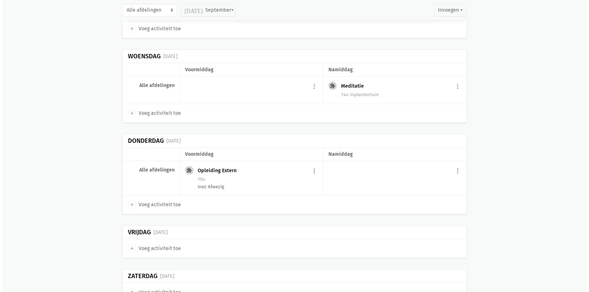
scroll to position [3284, 0]
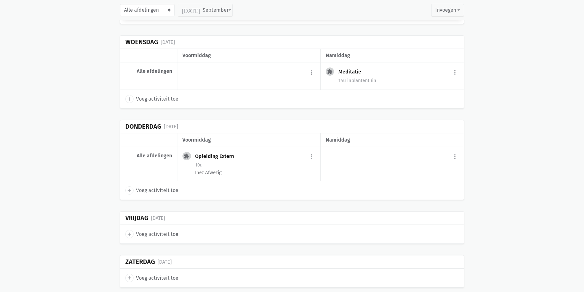
click at [137, 195] on span "Voeg activiteit toe" at bounding box center [157, 191] width 42 height 8
select select "14:00"
select select "15:00"
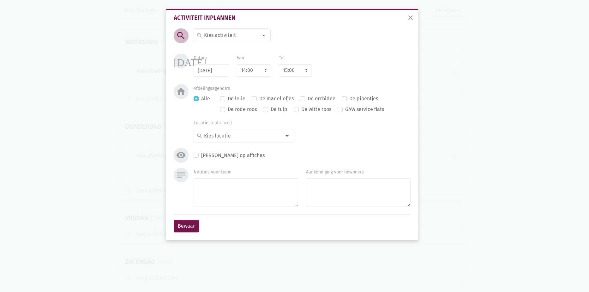
click at [223, 34] on input at bounding box center [230, 35] width 55 height 8
type input "was"
click at [227, 48] on label "De was opvouwen" at bounding box center [224, 48] width 40 height 8
click at [246, 73] on select "7:00 7:15 7:30 7:45 8:00 8:15 8:30 8:45 9:00 9:15 9:30 9:45 10:00 10:15 10:30 1…" at bounding box center [254, 70] width 34 height 13
select select "10:30"
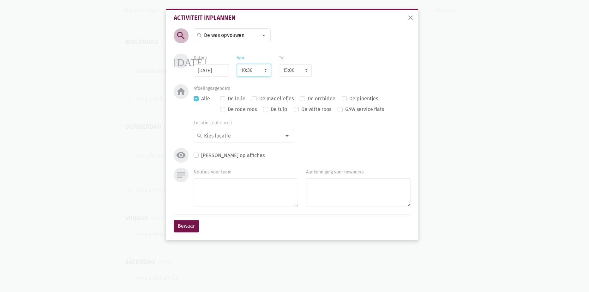
click at [237, 64] on select "7:00 7:15 7:30 7:45 8:00 8:15 8:30 8:45 9:00 9:15 9:30 9:45 10:00 10:15 10:30 1…" at bounding box center [254, 70] width 34 height 13
click at [321, 64] on div "Datum [DATE] Van 7:00 7:15 7:30 7:45 8:00 8:15 8:30 8:45 9:00 9:15 9:30 9:45 10…" at bounding box center [301, 65] width 225 height 23
select select "11:30"
click at [272, 98] on label "De madeliefjes" at bounding box center [276, 99] width 34 height 8
click at [257, 98] on input "De madeliefjes" at bounding box center [254, 98] width 5 height 7
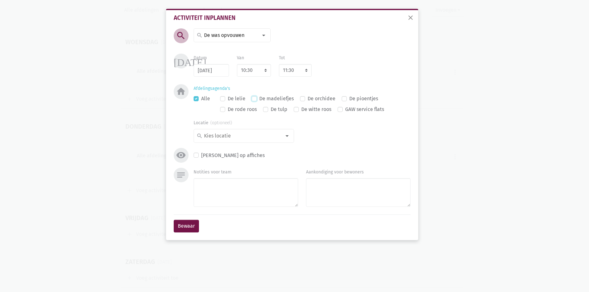
checkbox input "true"
checkbox input "false"
click at [238, 135] on input at bounding box center [242, 136] width 78 height 8
type input "snoe"
click at [249, 144] on span "snoezelruimte" at bounding box center [244, 148] width 100 height 11
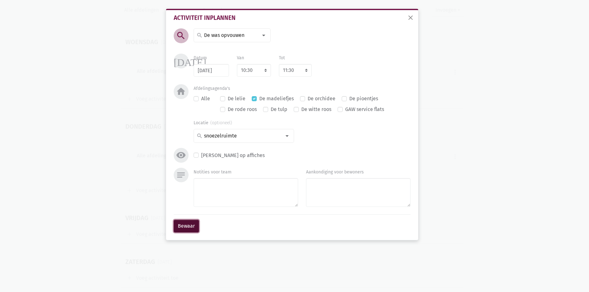
click at [198, 222] on button "Bewaar" at bounding box center [186, 226] width 25 height 13
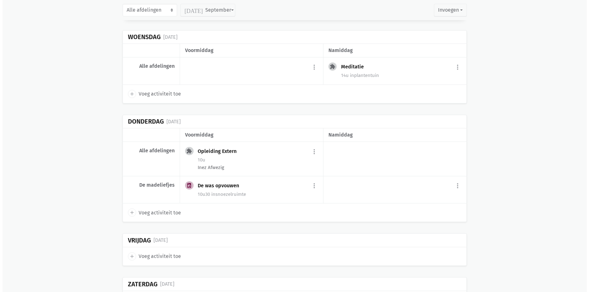
scroll to position [3278, 0]
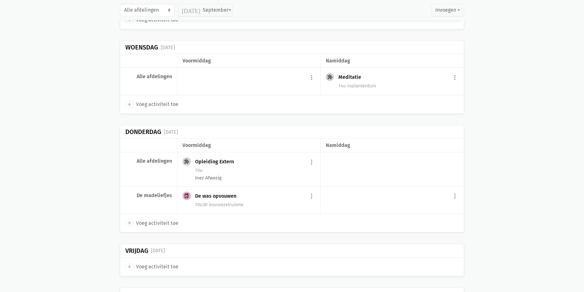
click at [160, 109] on span "Voeg activiteit toe" at bounding box center [157, 104] width 42 height 8
select select "14:00"
select select "15:00"
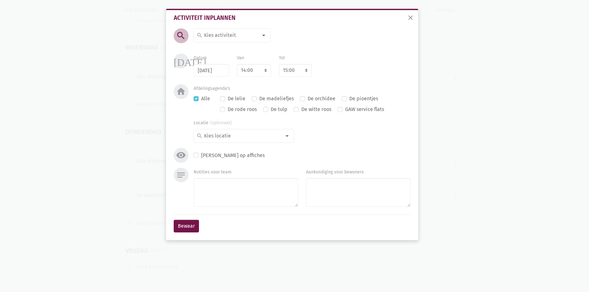
click at [219, 38] on input at bounding box center [230, 35] width 55 height 8
type input "schoo"
click at [235, 55] on label "Schoonheidssalon" at bounding box center [225, 59] width 42 height 8
drag, startPoint x: 247, startPoint y: 73, endPoint x: 246, endPoint y: 77, distance: 4.1
click at [247, 73] on select "7:00 7:15 7:30 7:45 8:00 8:15 8:30 8:45 9:00 9:15 9:30 9:45 10:00 10:15 10:30 1…" at bounding box center [254, 70] width 34 height 13
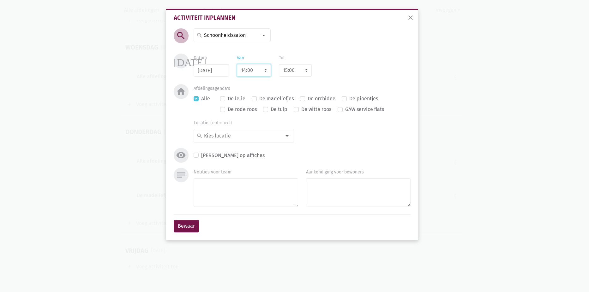
select select "10:30"
click at [237, 64] on select "7:00 7:15 7:30 7:45 8:00 8:15 8:30 8:45 9:00 9:15 9:30 9:45 10:00 10:15 10:30 1…" at bounding box center [254, 70] width 34 height 13
click at [335, 77] on div "Datum [DATE] Van 7:00 7:15 7:30 7:45 8:00 8:15 8:30 8:45 9:00 9:15 9:30 9:45 10…" at bounding box center [301, 65] width 225 height 23
select select "11:30"
drag, startPoint x: 233, startPoint y: 198, endPoint x: 229, endPoint y: 200, distance: 4.5
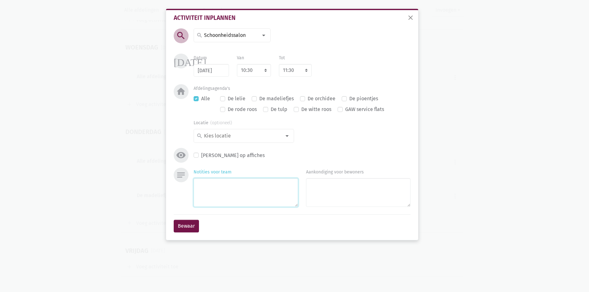
click at [234, 198] on textarea "Notities voor team" at bounding box center [246, 192] width 105 height 29
type textarea "Alle afdelingen"
click at [194, 225] on button "Bewaar" at bounding box center [186, 226] width 25 height 13
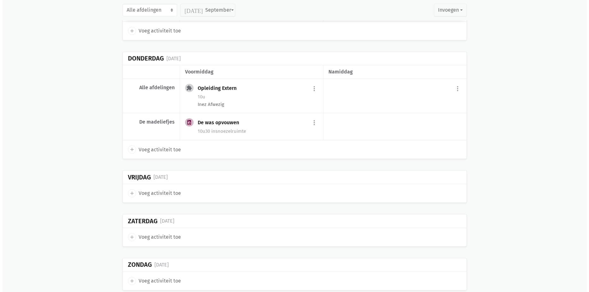
scroll to position [3370, 0]
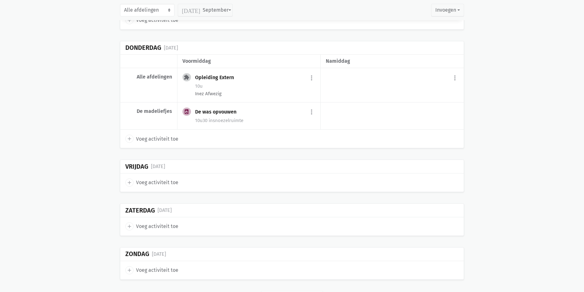
click at [169, 187] on span "Voeg activiteit toe" at bounding box center [157, 183] width 42 height 8
select select "14:00"
select select "15:00"
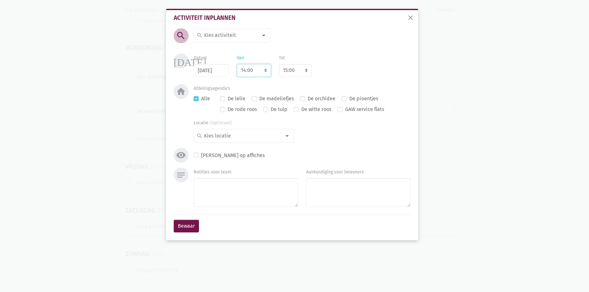
click at [249, 68] on select "7:00 7:15 7:30 7:45 8:00 8:15 8:30 8:45 9:00 9:15 9:30 9:45 10:00 10:15 10:30 1…" at bounding box center [254, 70] width 34 height 13
select select "10:30"
click at [237, 64] on select "7:00 7:15 7:30 7:45 8:00 8:15 8:30 8:45 9:00 9:15 9:30 9:45 10:00 10:15 10:30 1…" at bounding box center [254, 70] width 34 height 13
select select "11:30"
click at [355, 71] on div "Datum [DATE] Van 7:00 7:15 7:30 7:45 8:00 8:15 8:30 8:45 9:00 9:15 9:30 9:45 10…" at bounding box center [301, 65] width 225 height 23
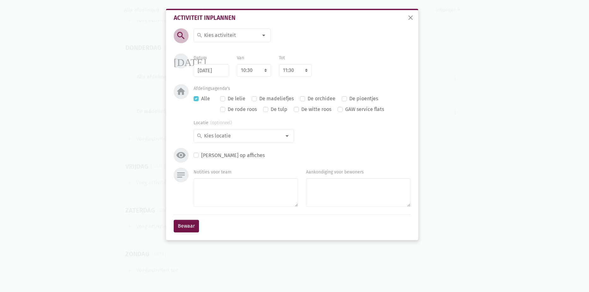
click at [241, 39] on input at bounding box center [230, 35] width 55 height 8
type input "geze"
click at [236, 46] on label "Gezelschapsspelen" at bounding box center [226, 48] width 44 height 8
click at [260, 98] on label "De madeliefjes" at bounding box center [276, 99] width 34 height 8
click at [257, 98] on input "De madeliefjes" at bounding box center [254, 98] width 5 height 7
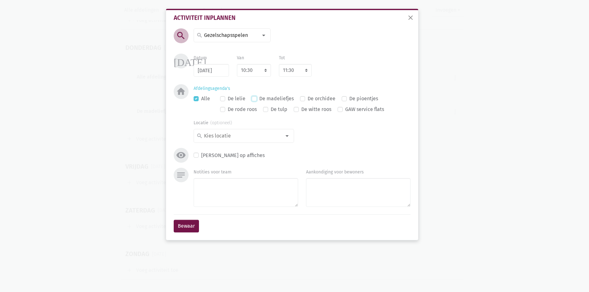
checkbox input "true"
checkbox input "false"
click at [248, 194] on textarea "Notities voor team" at bounding box center [246, 192] width 105 height 29
type textarea "4 op 1 rij"
click at [177, 226] on button "Bewaar" at bounding box center [186, 226] width 25 height 13
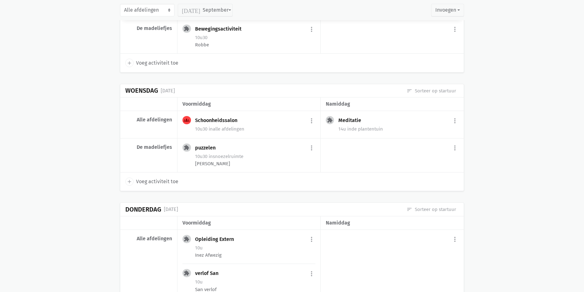
scroll to position [1780, 0]
